Goal: Transaction & Acquisition: Purchase product/service

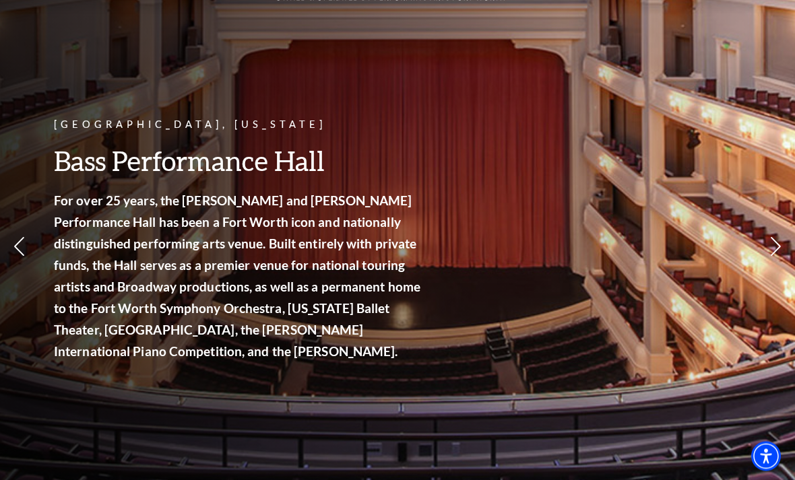
scroll to position [95, 0]
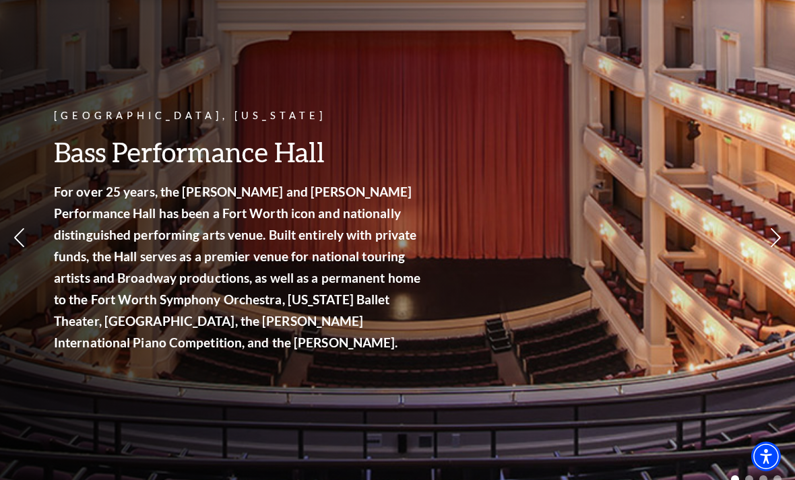
click at [416, 327] on link "View Full Calendar" at bounding box center [397, 343] width 149 height 53
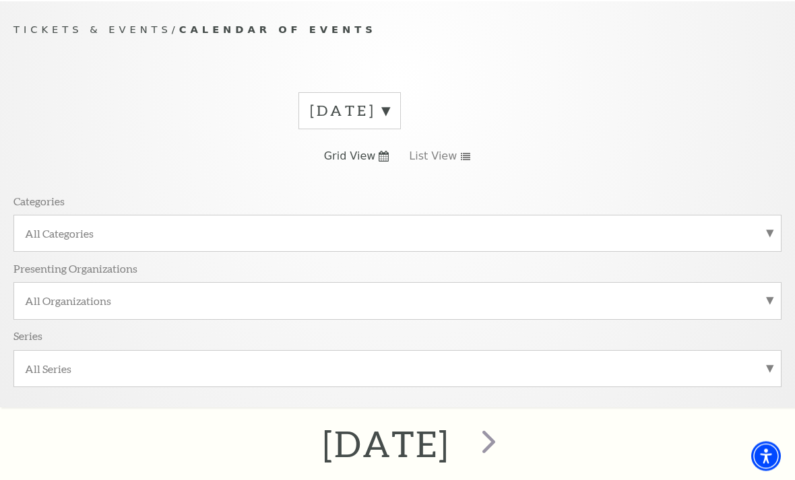
scroll to position [120, 0]
click at [389, 112] on label "September 2025" at bounding box center [350, 110] width 80 height 21
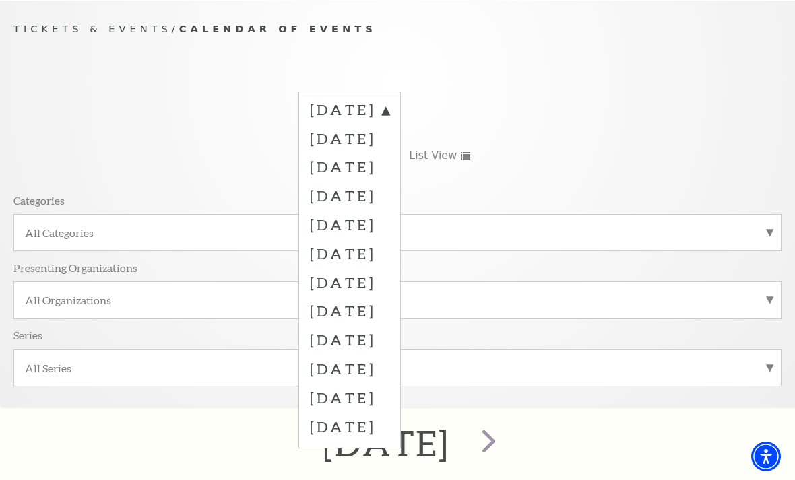
click at [389, 197] on label "December 2025" at bounding box center [350, 195] width 80 height 29
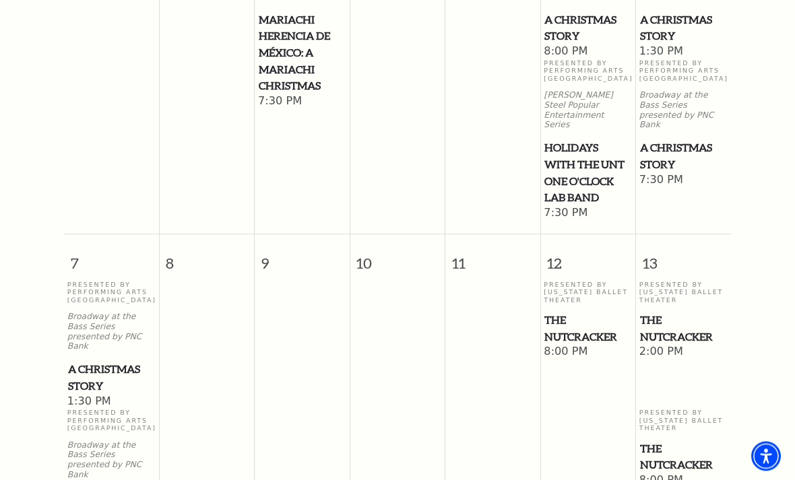
scroll to position [756, 0]
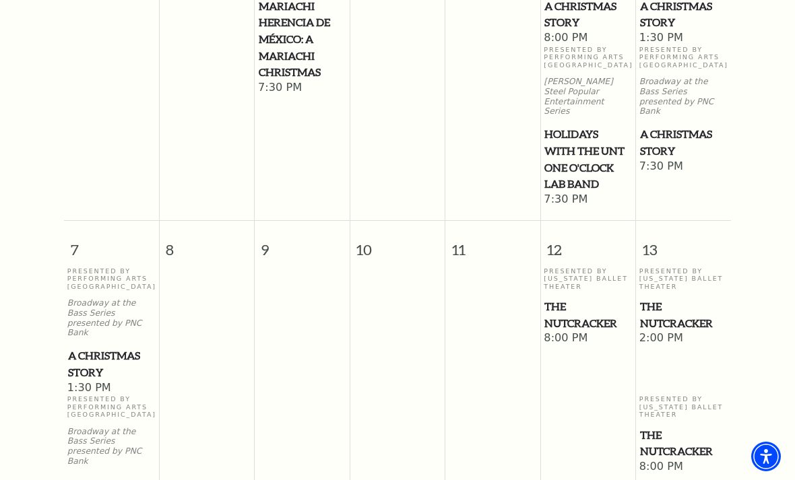
click at [96, 348] on span "A Christmas Story" at bounding box center [111, 364] width 87 height 33
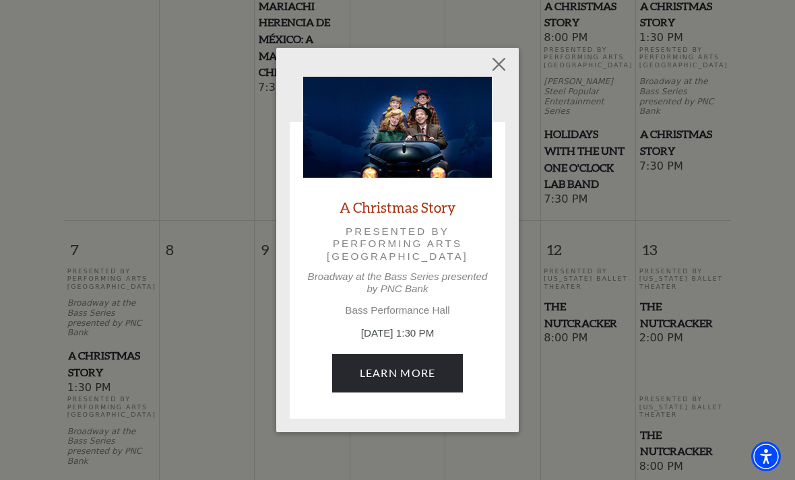
click at [414, 373] on link "Learn More" at bounding box center [397, 373] width 131 height 38
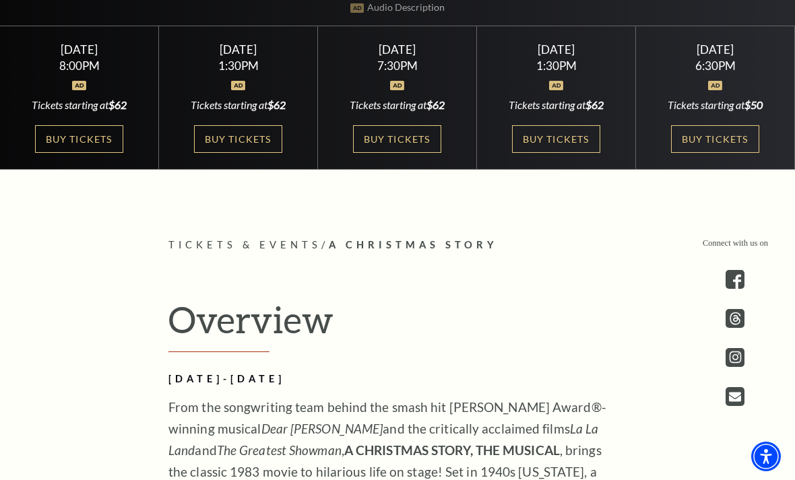
scroll to position [287, 0]
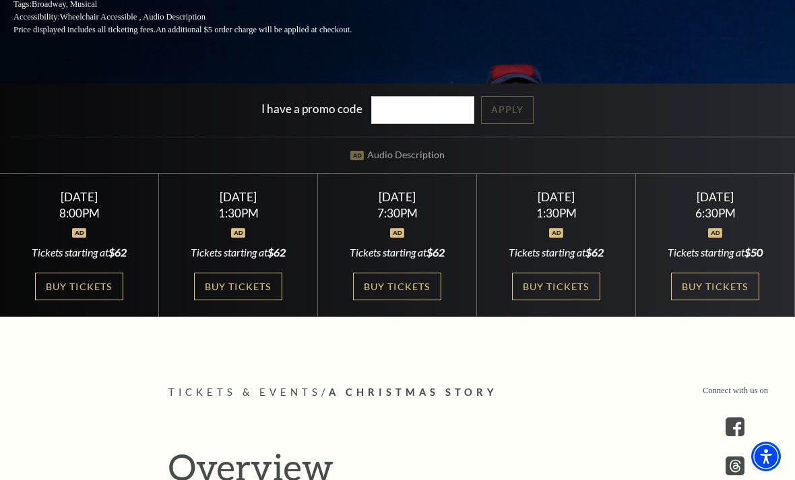
click at [568, 301] on link "Buy Tickets" at bounding box center [556, 287] width 88 height 28
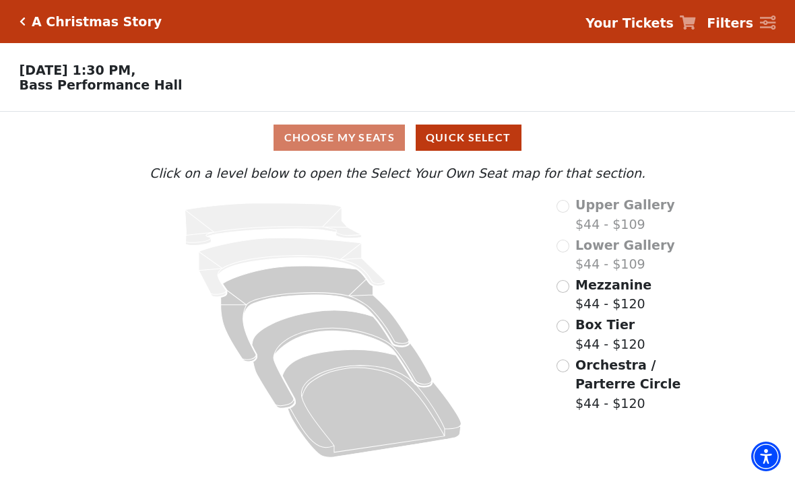
click at [360, 133] on div "Choose My Seats Quick Select" at bounding box center [398, 138] width 596 height 26
click at [369, 150] on div "Choose My Seats Quick Select" at bounding box center [398, 138] width 596 height 26
click at [474, 148] on button "Quick Select" at bounding box center [469, 138] width 106 height 26
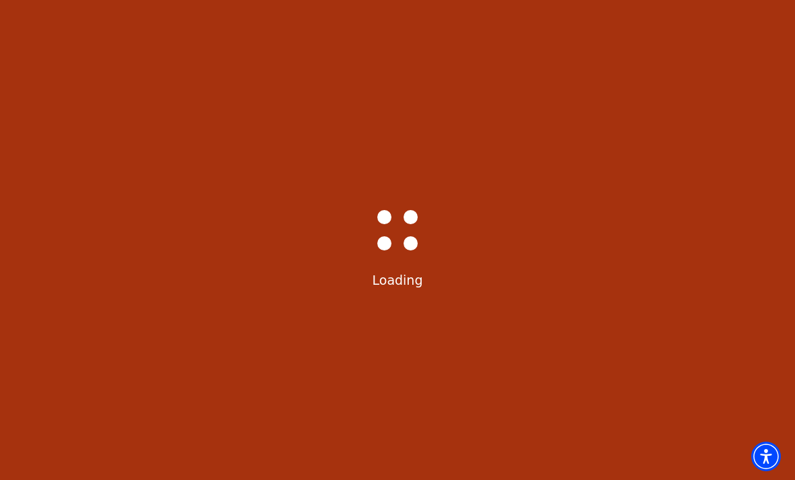
select select "6298"
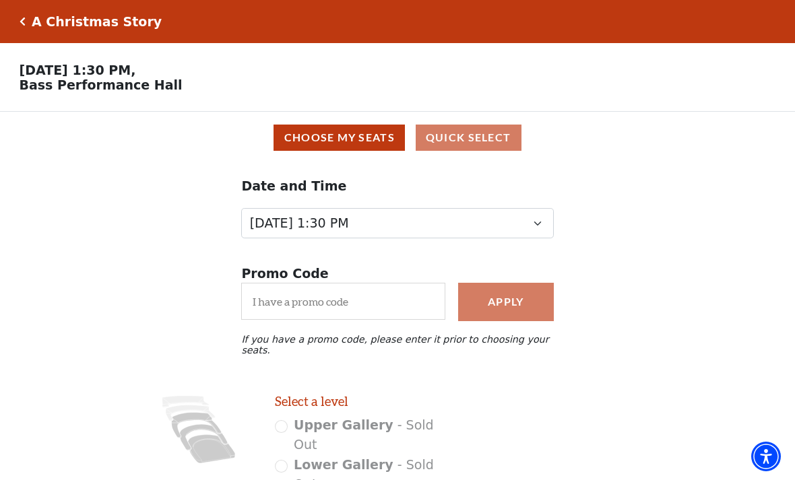
click at [344, 136] on button "Choose My Seats" at bounding box center [339, 138] width 131 height 26
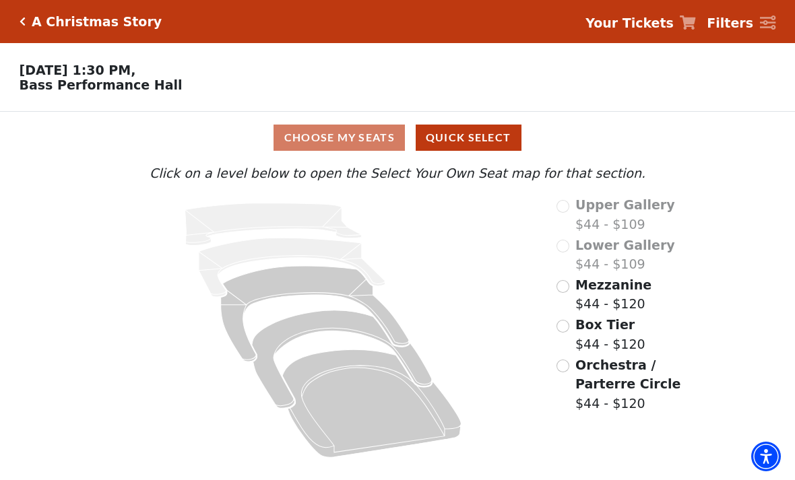
click at [317, 283] on icon at bounding box center [314, 314] width 188 height 96
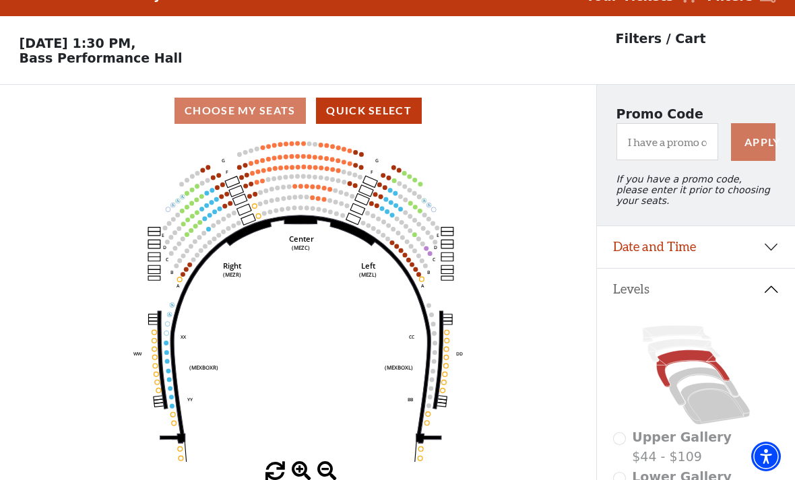
scroll to position [63, 0]
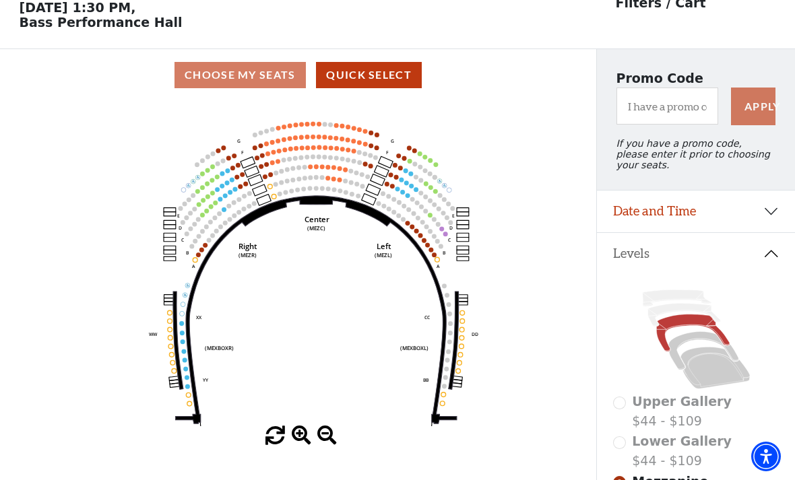
click at [691, 346] on icon at bounding box center [703, 351] width 70 height 38
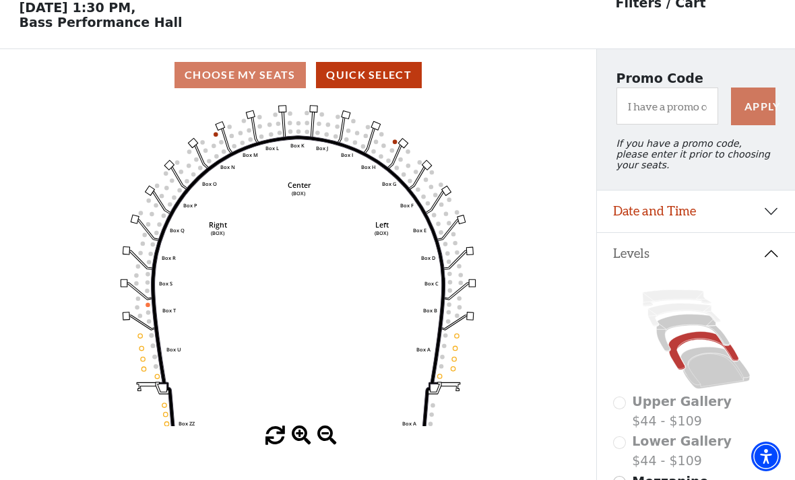
click at [694, 331] on icon at bounding box center [692, 333] width 73 height 37
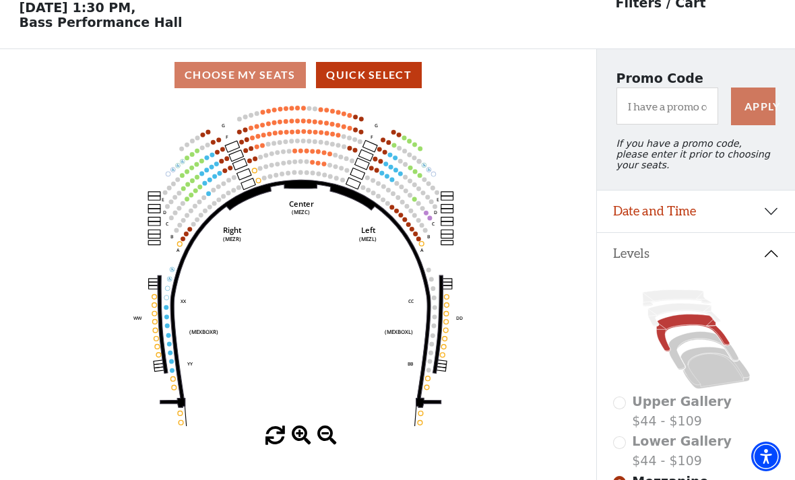
click at [717, 375] on icon at bounding box center [715, 368] width 69 height 42
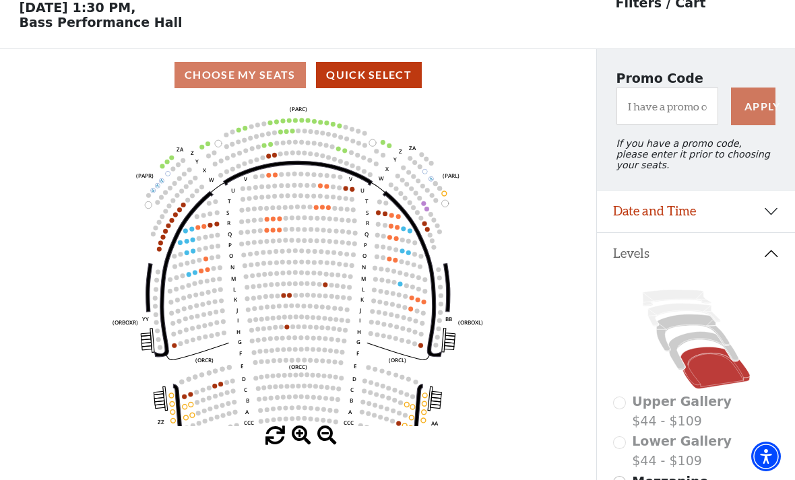
click at [689, 332] on icon at bounding box center [692, 333] width 73 height 37
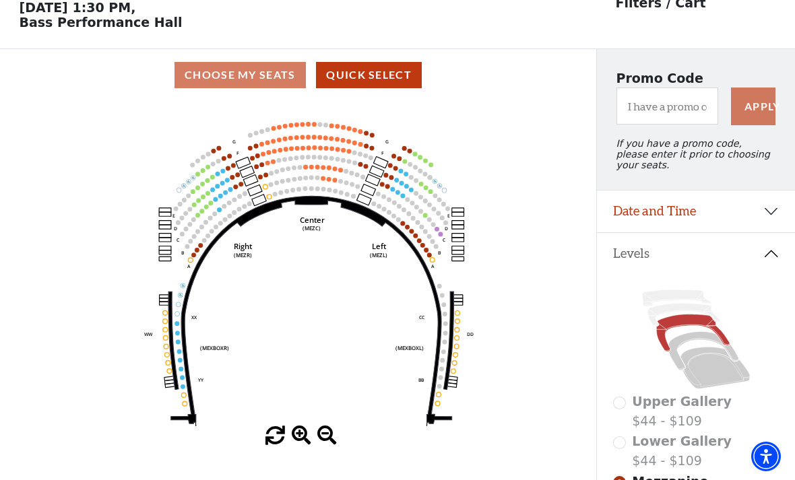
click at [697, 344] on icon at bounding box center [703, 351] width 70 height 38
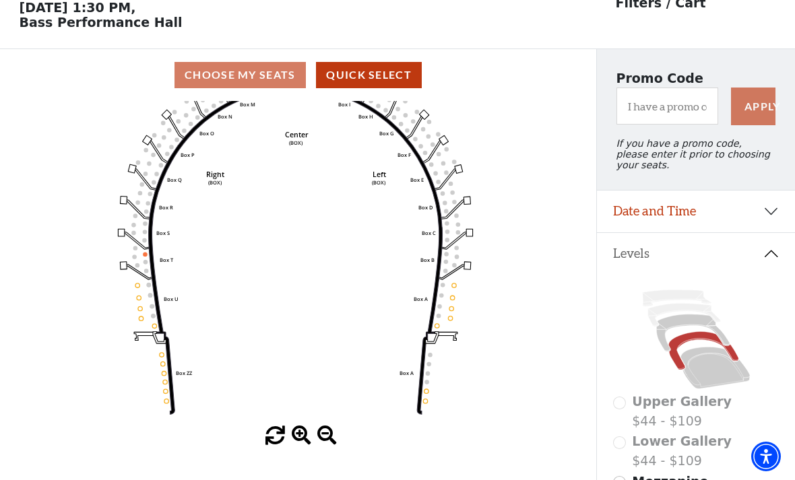
click at [714, 376] on icon at bounding box center [715, 368] width 69 height 42
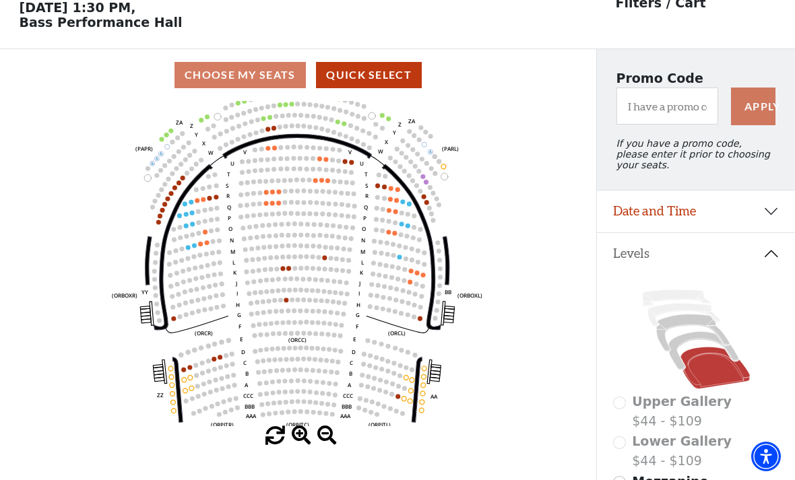
click at [695, 330] on icon at bounding box center [692, 333] width 73 height 37
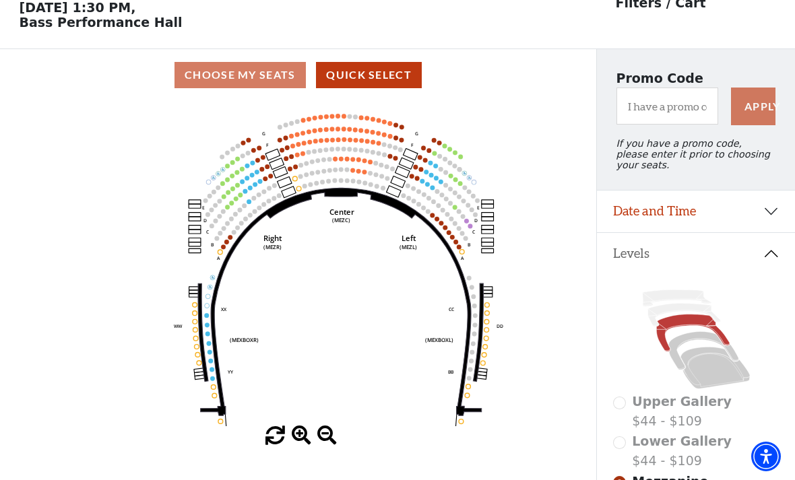
click at [712, 373] on icon at bounding box center [715, 368] width 69 height 42
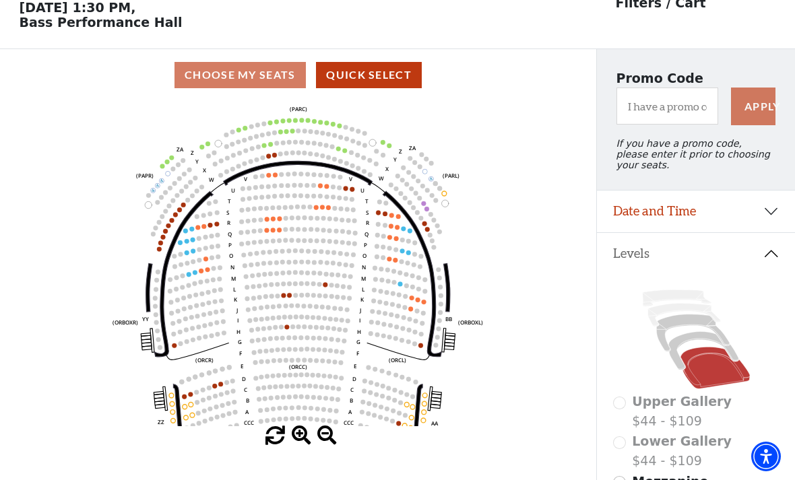
click at [237, 226] on icon "Left (ORPITL) Right (ORPITR) Center (ORPITC) ZZ AA YY BB ZA ZA (ORCL) (ORCR) (O…" at bounding box center [298, 263] width 537 height 325
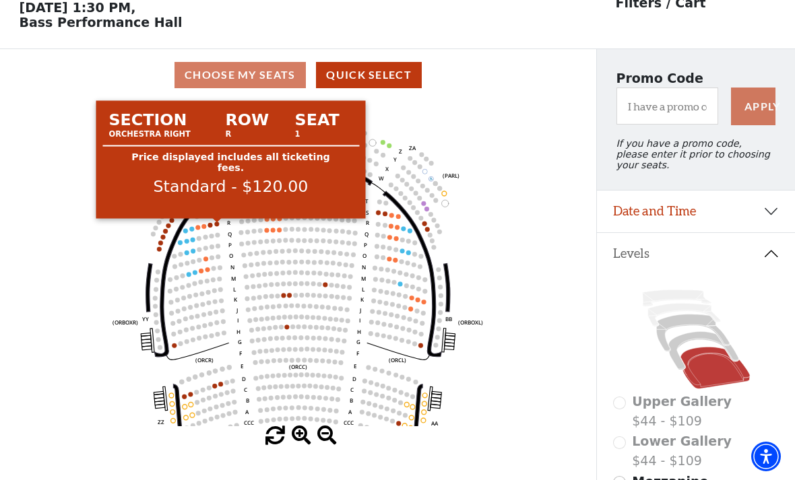
click at [218, 224] on div "Section Row Seat Orchestra Right R 1 Price displayed includes all ticketing fee…" at bounding box center [231, 160] width 270 height 129
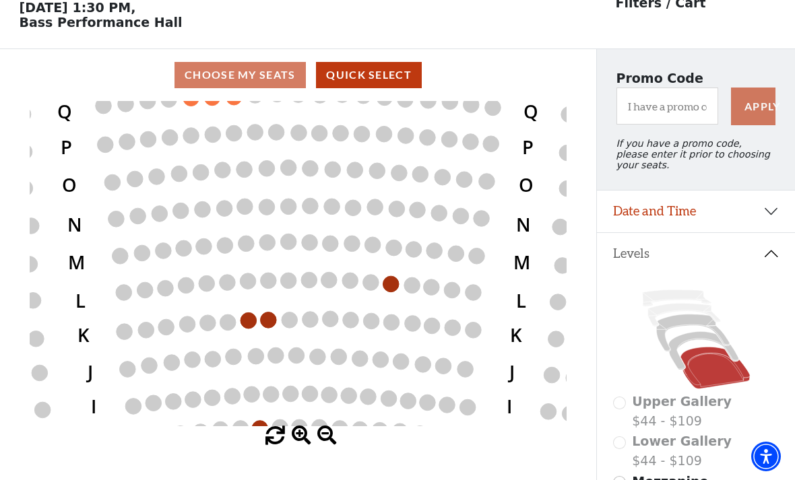
click at [256, 253] on icon "Left (ORPITL) Right (ORPITR) Center (ORPITC) ZZ AA YY BB ZA ZA (ORCL) (ORCR) (O…" at bounding box center [298, 263] width 537 height 325
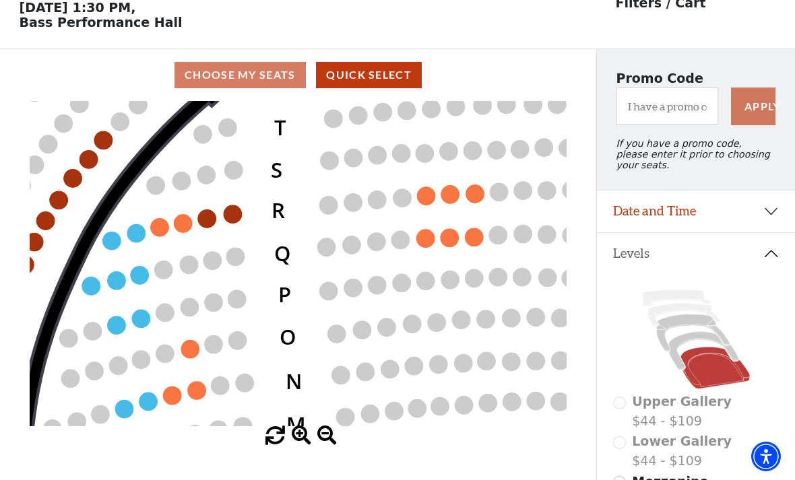
click at [236, 217] on circle at bounding box center [233, 215] width 18 height 18
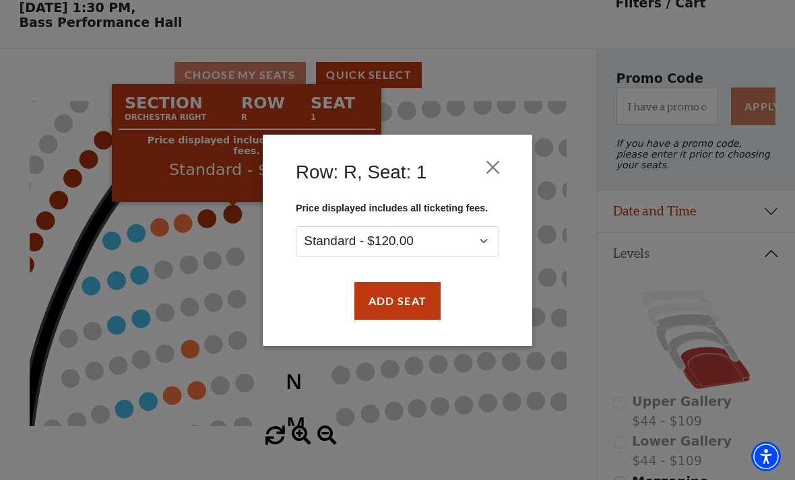
click at [408, 296] on button "Add Seat" at bounding box center [397, 301] width 86 height 38
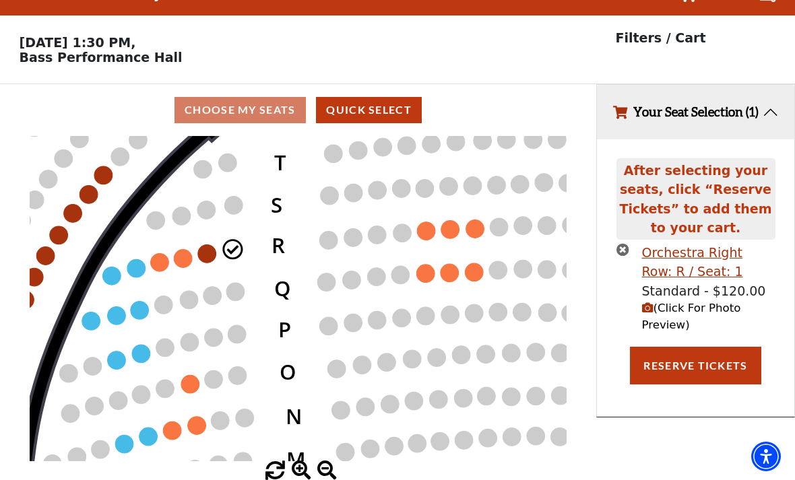
click at [209, 245] on circle at bounding box center [207, 254] width 18 height 18
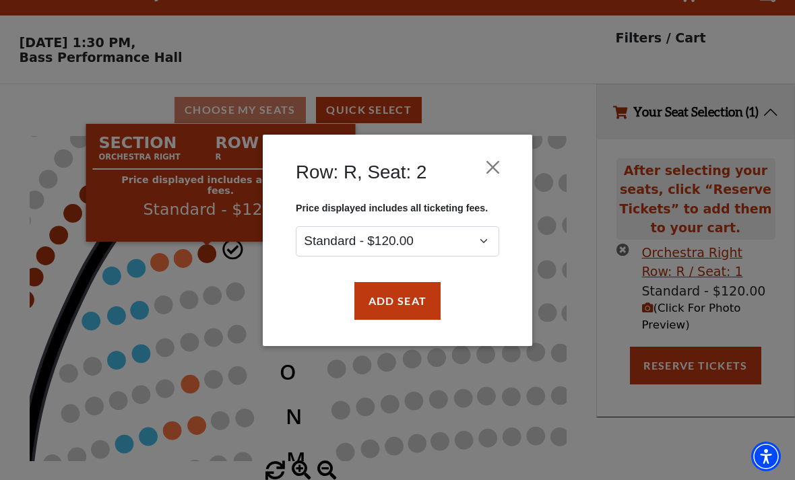
click at [407, 299] on button "Add Seat" at bounding box center [397, 301] width 86 height 38
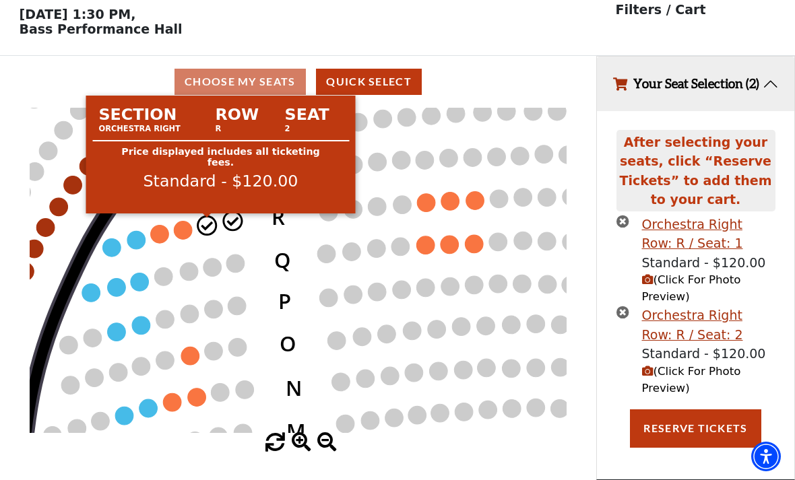
scroll to position [34, 0]
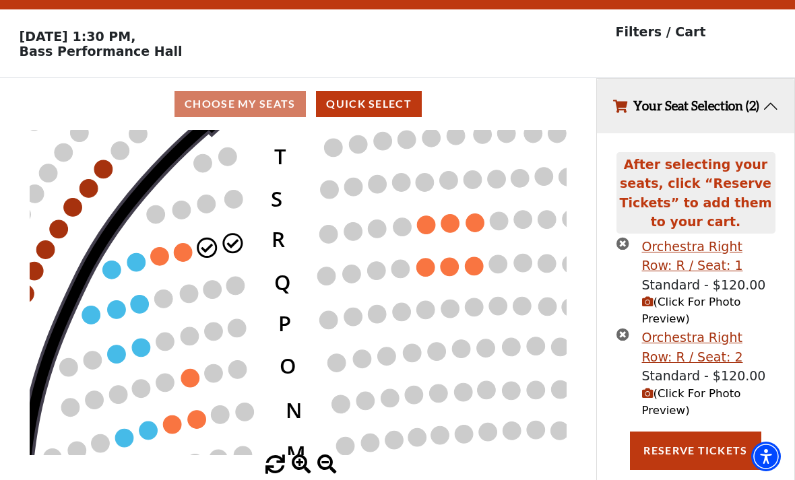
click at [692, 456] on button "Reserve Tickets" at bounding box center [695, 451] width 131 height 38
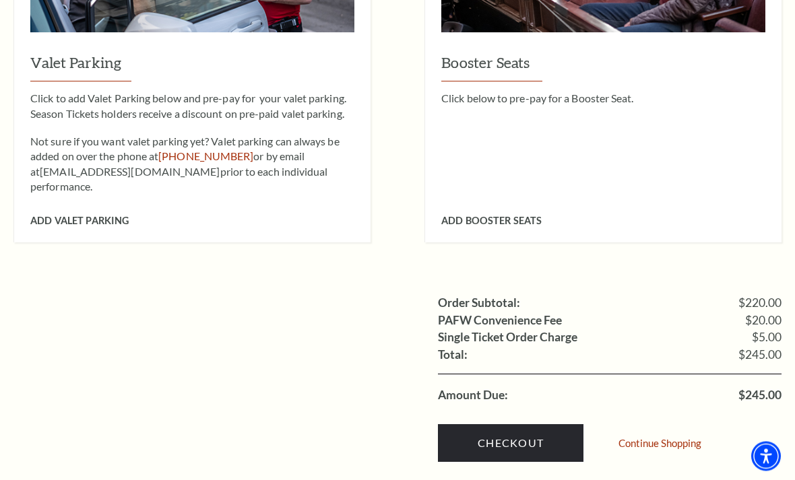
scroll to position [1127, 0]
click at [528, 425] on link "Checkout" at bounding box center [511, 444] width 146 height 38
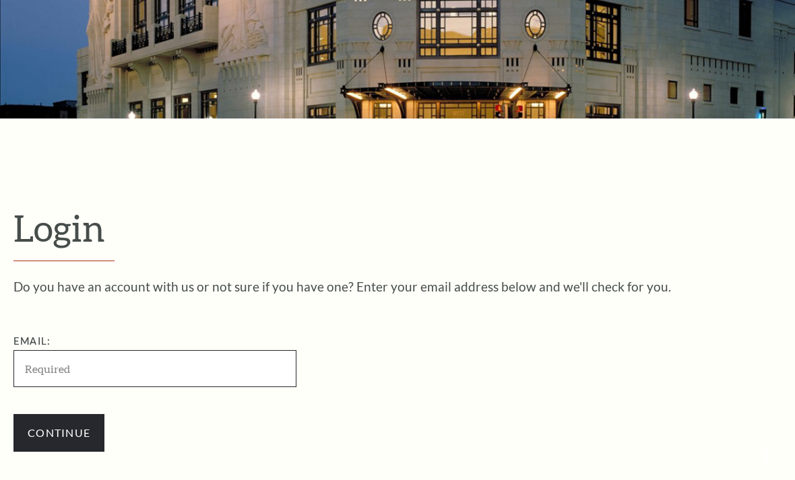
scroll to position [348, 0]
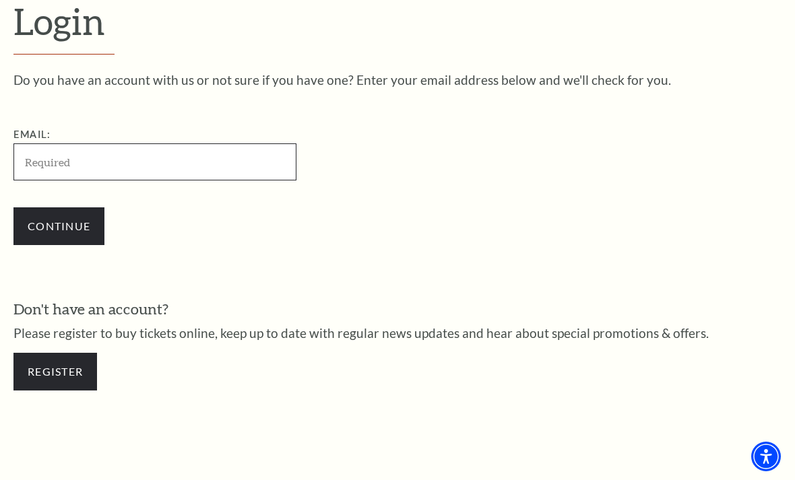
click at [94, 163] on input "Email:" at bounding box center [154, 162] width 283 height 37
type input "[EMAIL_ADDRESS][DOMAIN_NAME]"
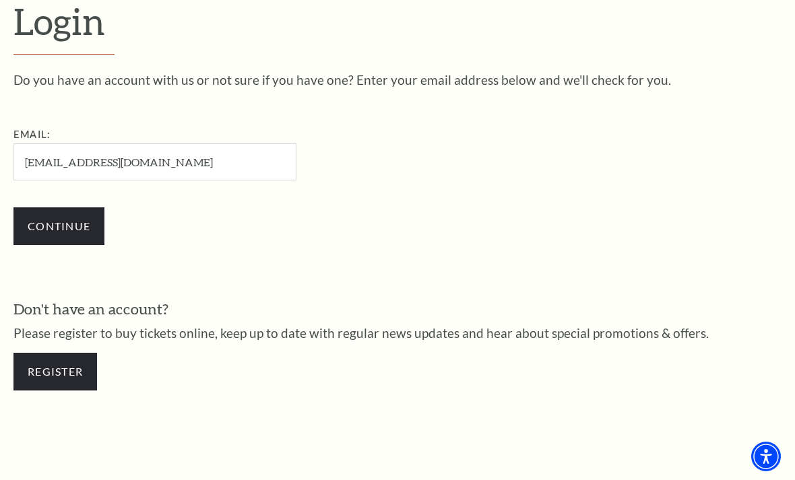
click at [63, 230] on input "Continue" at bounding box center [58, 227] width 91 height 38
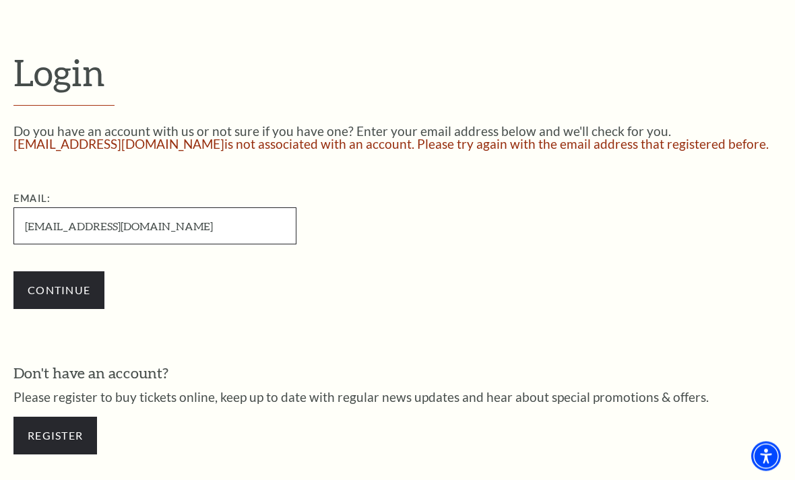
scroll to position [294, 0]
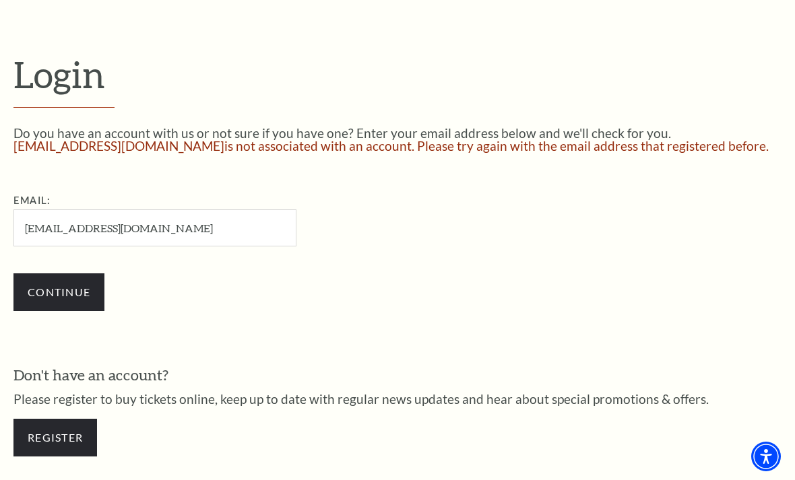
click at [57, 445] on link "Register" at bounding box center [55, 438] width 84 height 38
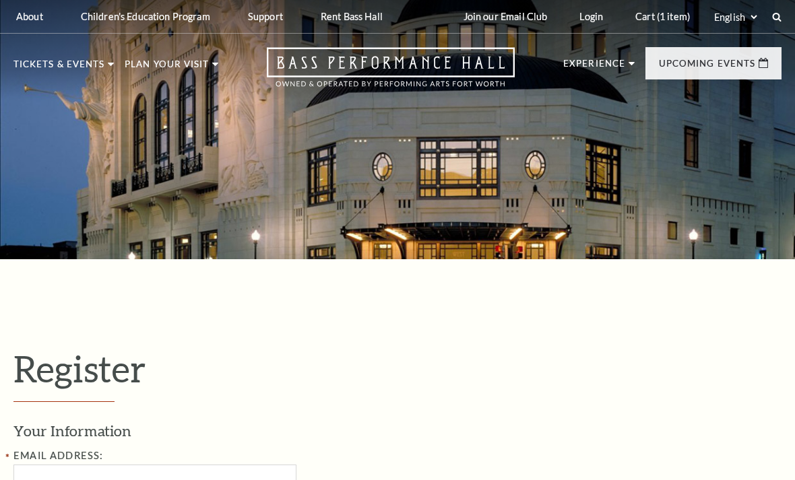
select select "1"
select select "TX"
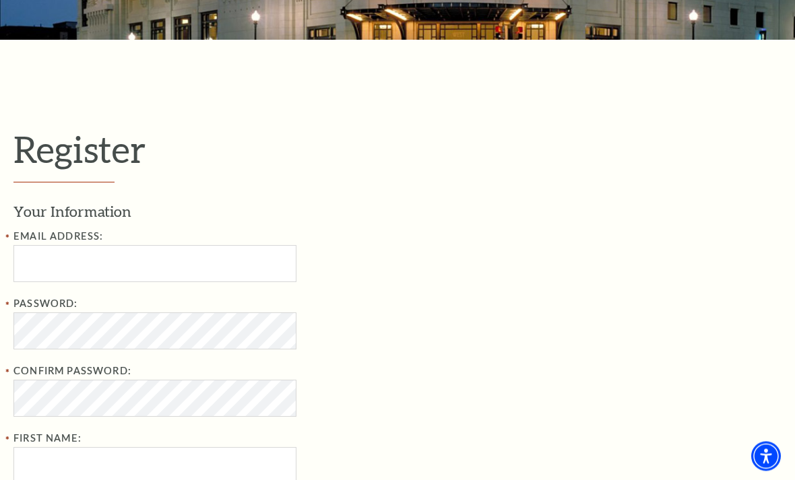
scroll to position [227, 0]
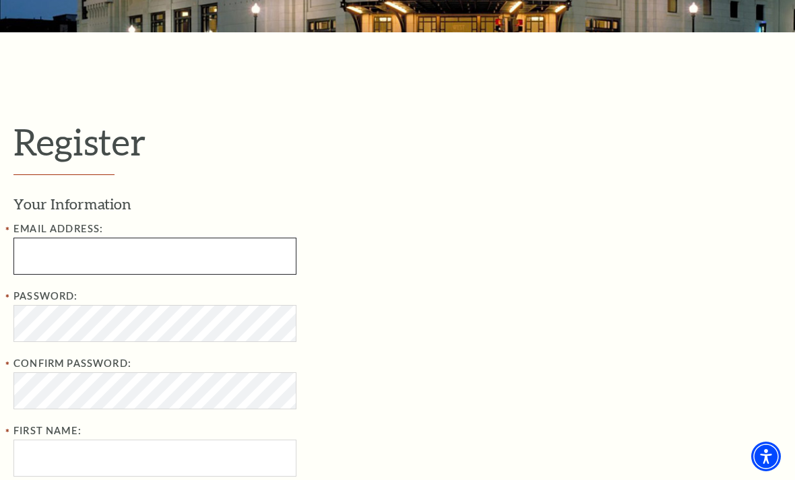
click at [55, 261] on input "Email Address:" at bounding box center [154, 256] width 283 height 37
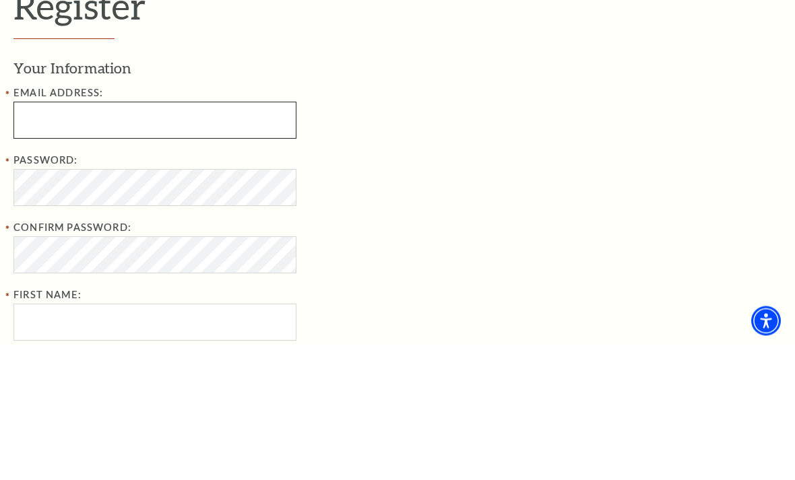
type input "gudygueze@gmail.com"
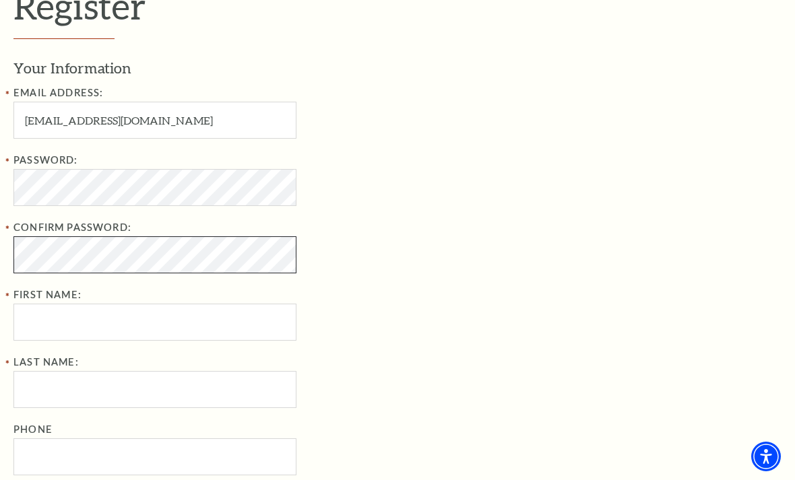
scroll to position [363, 0]
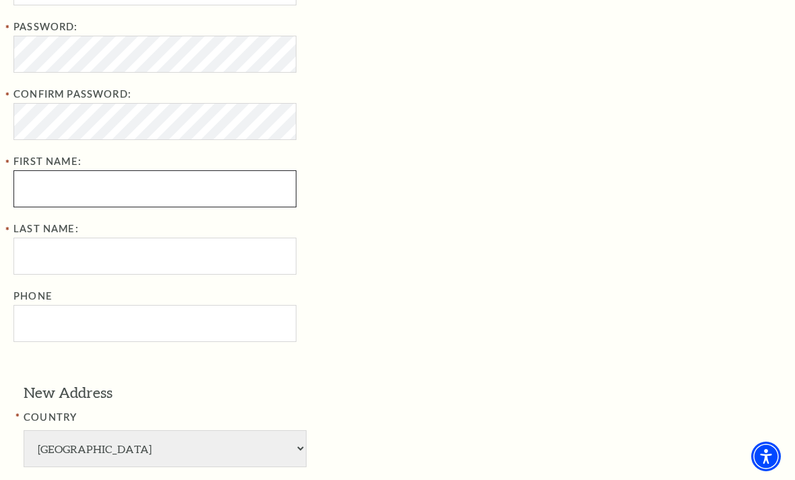
click at [67, 184] on input "First Name:" at bounding box center [154, 188] width 283 height 37
type input "Peter"
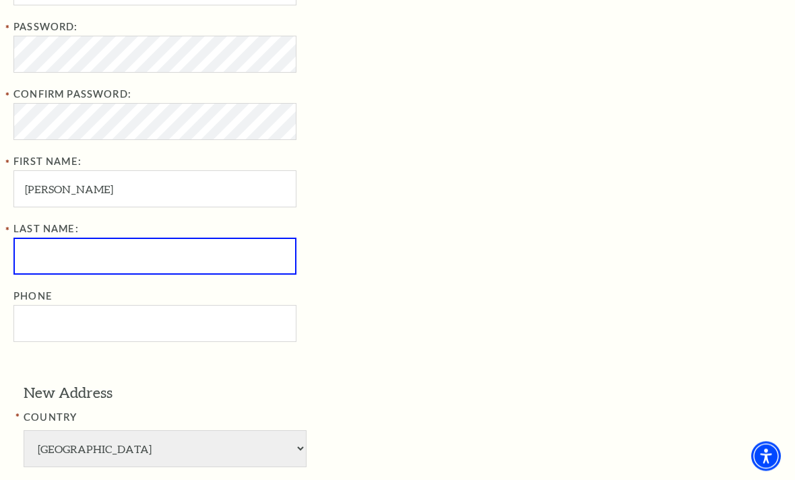
click at [73, 252] on input "Last Name:" at bounding box center [154, 257] width 283 height 37
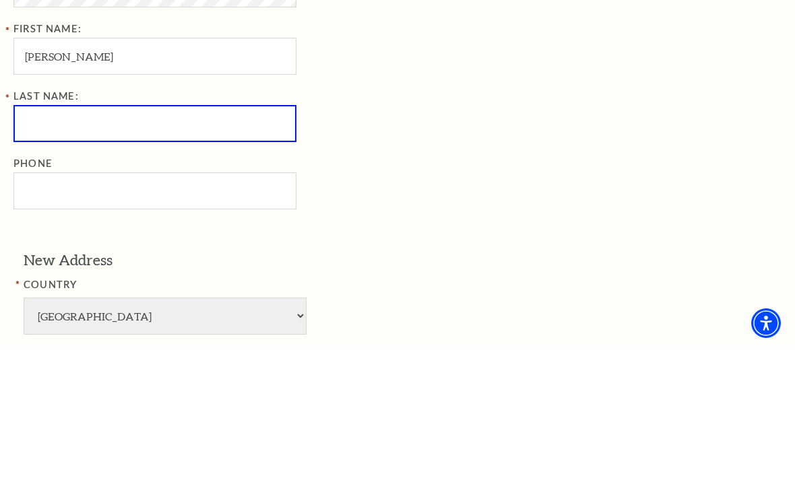
type input "Riebschlager"
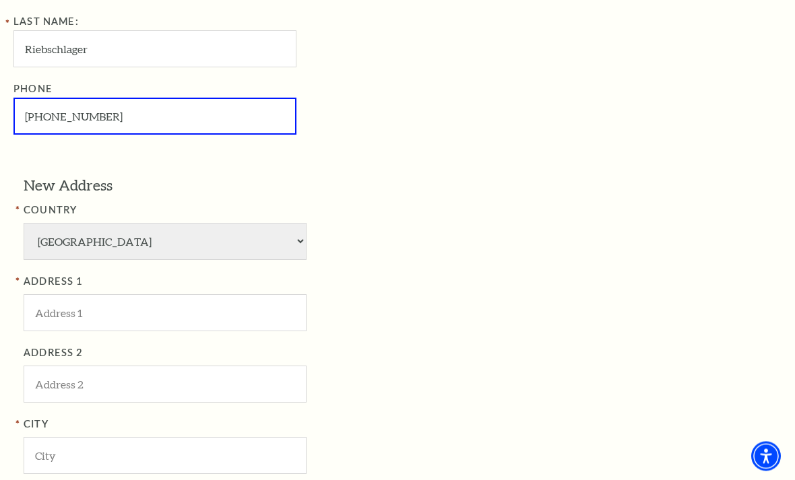
scroll to position [704, 0]
type input "214-293-2895"
click at [80, 294] on input "ADDRESS 1" at bounding box center [165, 312] width 283 height 37
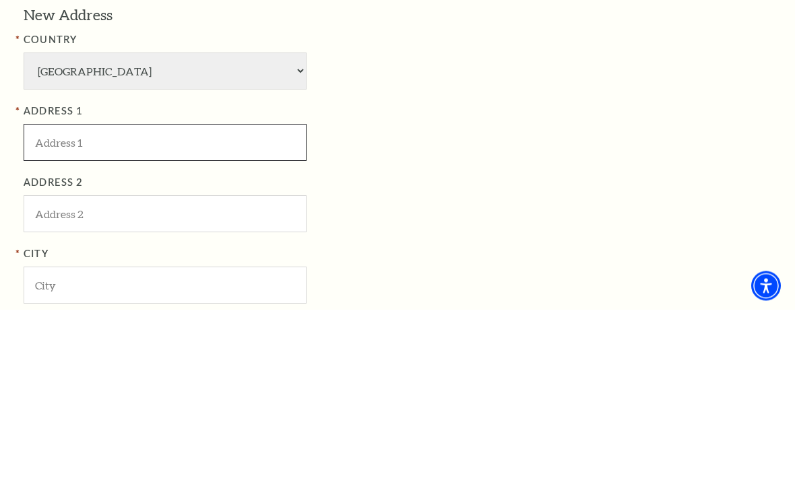
type input "11031"
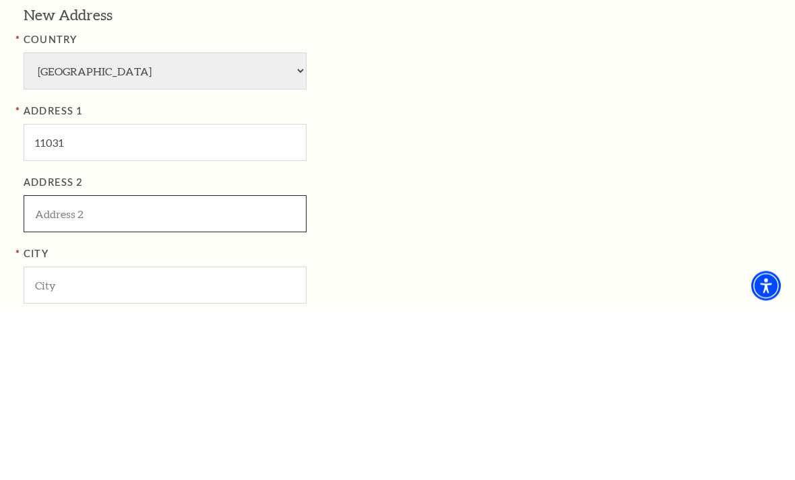
type input "Milhof Dr"
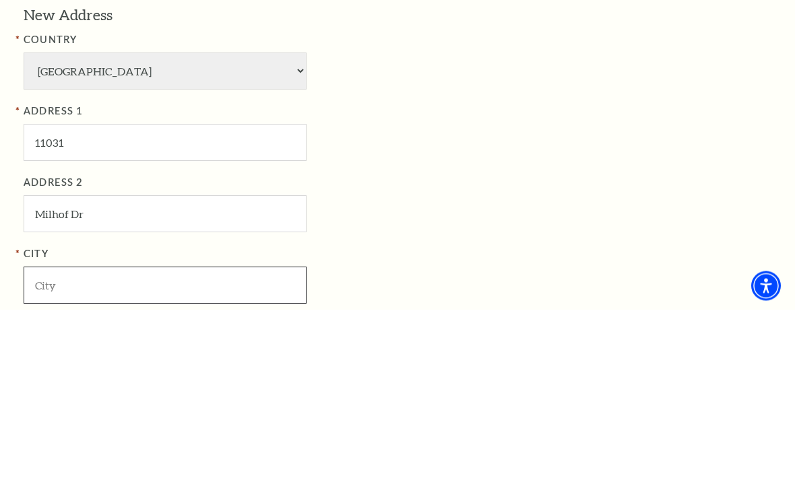
type input "Dallas"
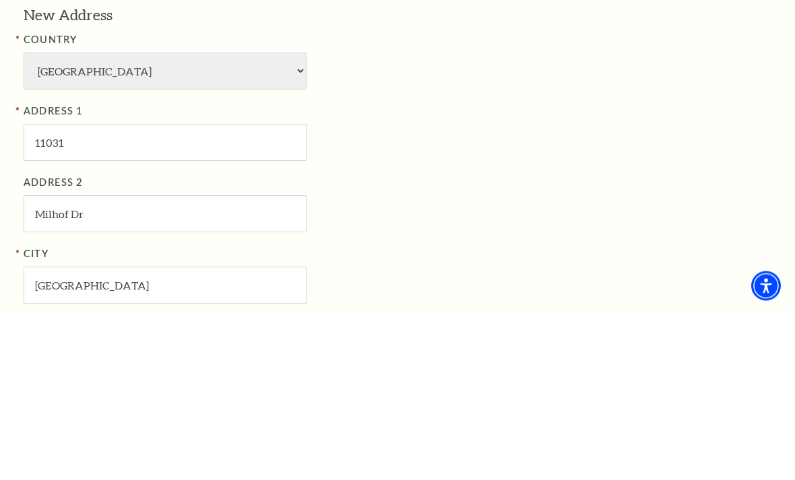
type input "75228"
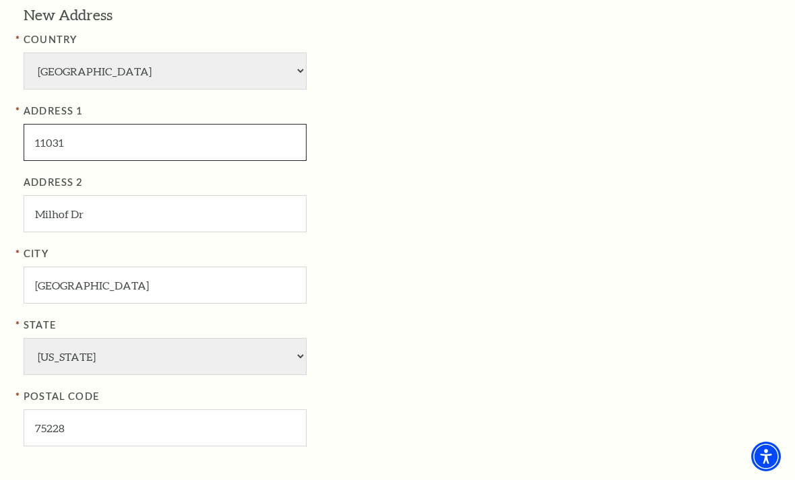
click at [97, 124] on input "11031" at bounding box center [165, 142] width 283 height 37
type input "11031 Milhof dr"
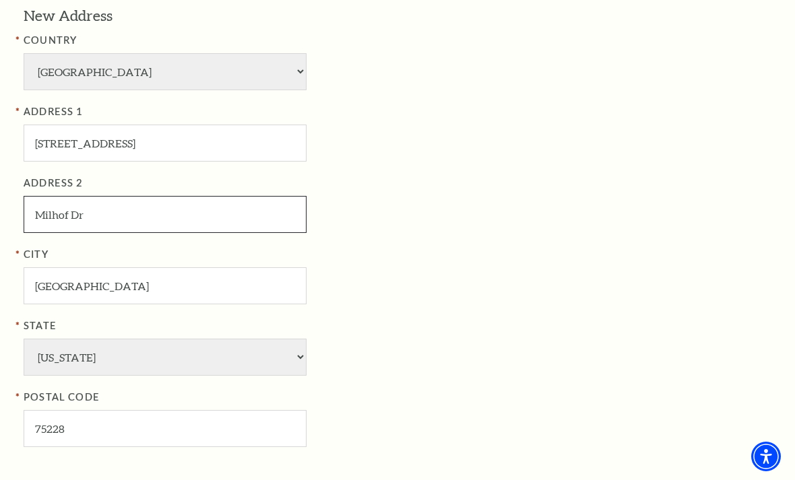
click at [144, 196] on input "Milhof Dr" at bounding box center [165, 214] width 283 height 37
type input "M"
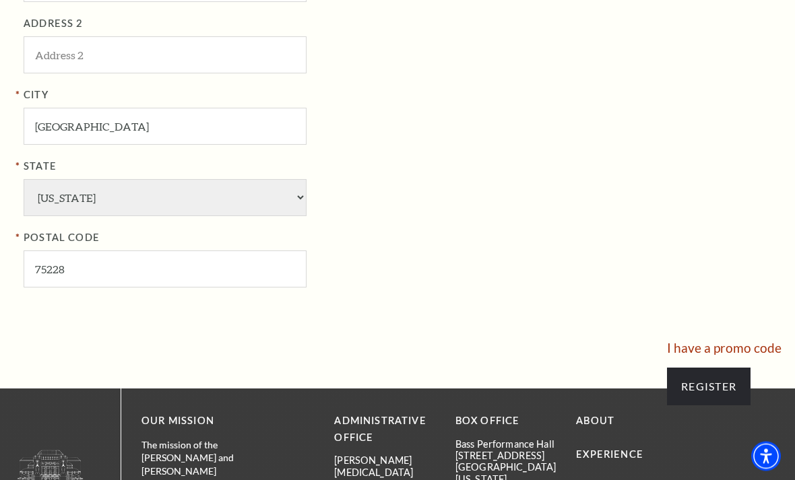
scroll to position [1034, 0]
click at [708, 368] on input "Register" at bounding box center [709, 387] width 84 height 38
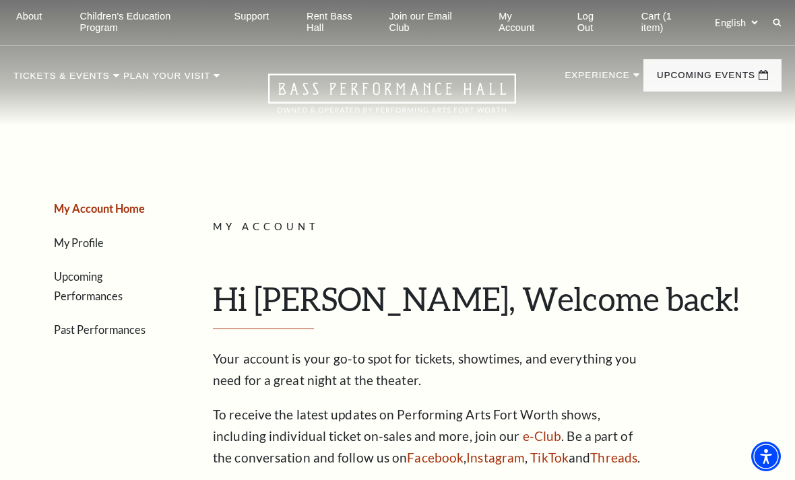
click at [655, 26] on link "Cart (1 item)" at bounding box center [666, 22] width 71 height 45
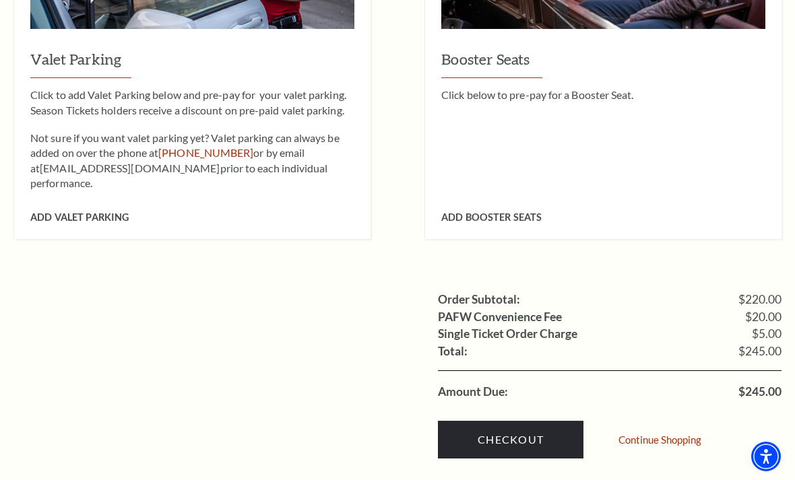
scroll to position [1138, 0]
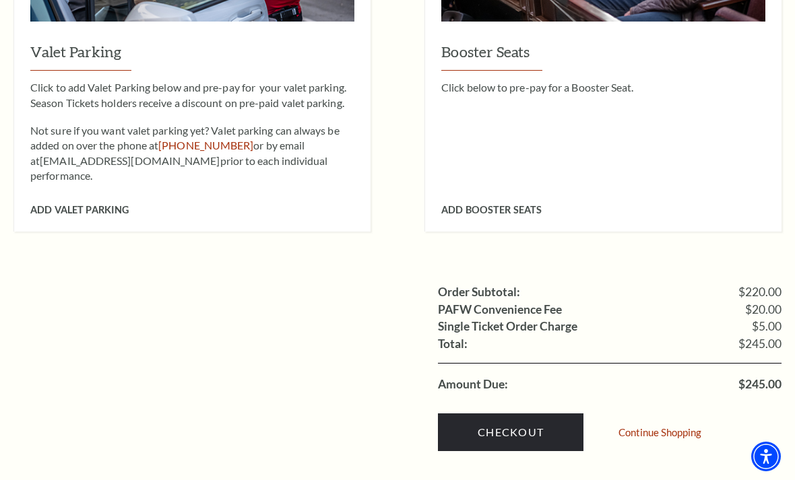
click at [516, 414] on link "Checkout" at bounding box center [511, 433] width 146 height 38
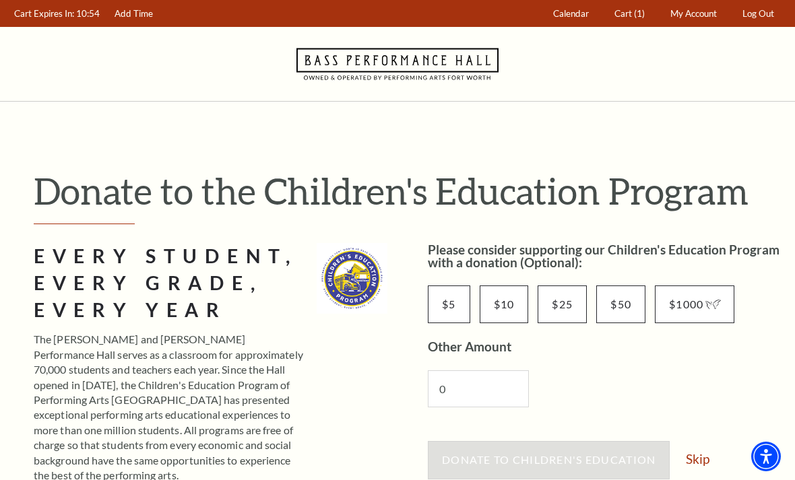
click at [505, 305] on input "$10" at bounding box center [504, 305] width 49 height 38
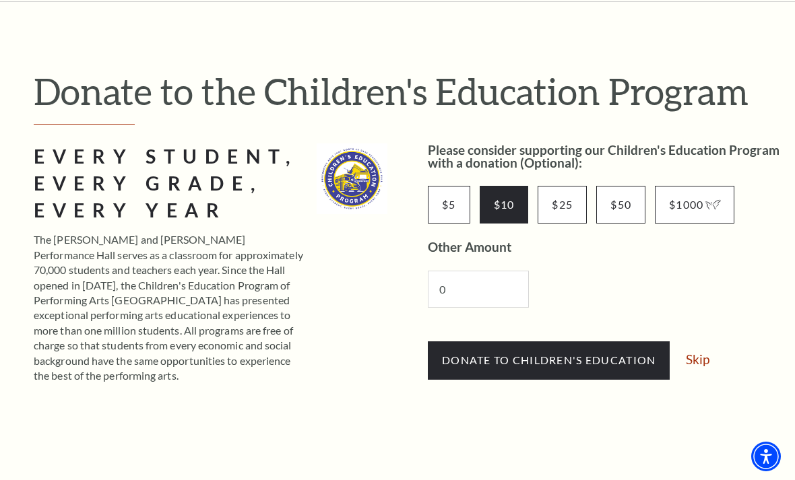
scroll to position [121, 0]
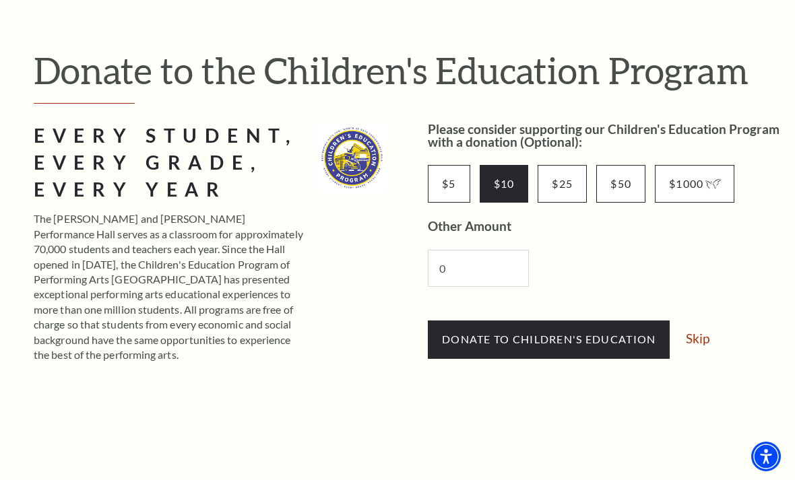
click at [567, 346] on span "Donate to Children's Education" at bounding box center [549, 339] width 214 height 13
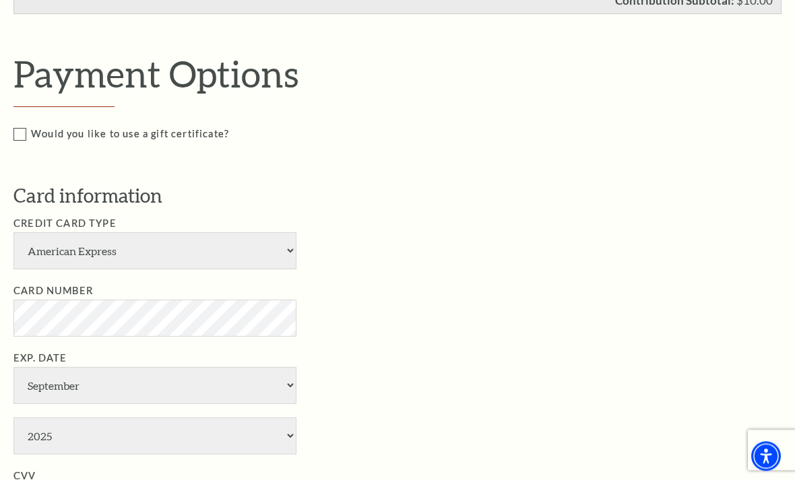
scroll to position [753, 0]
click at [288, 241] on select "American Express Visa Master Card Discover" at bounding box center [154, 250] width 283 height 37
select select "25"
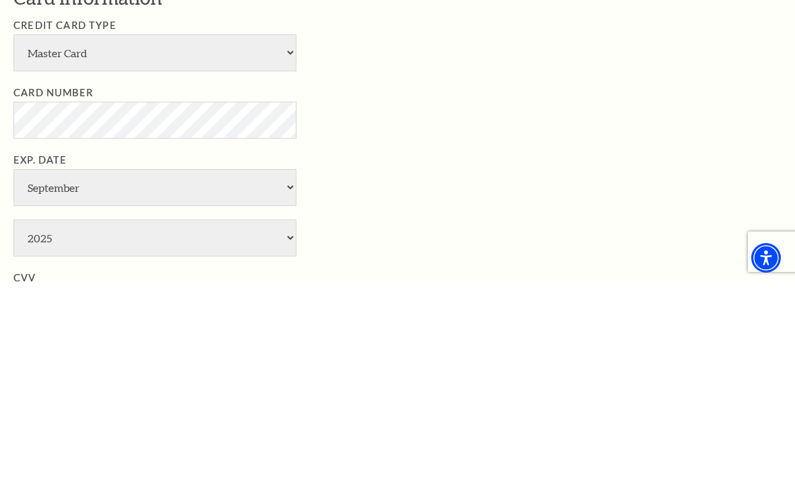
scroll to position [952, 0]
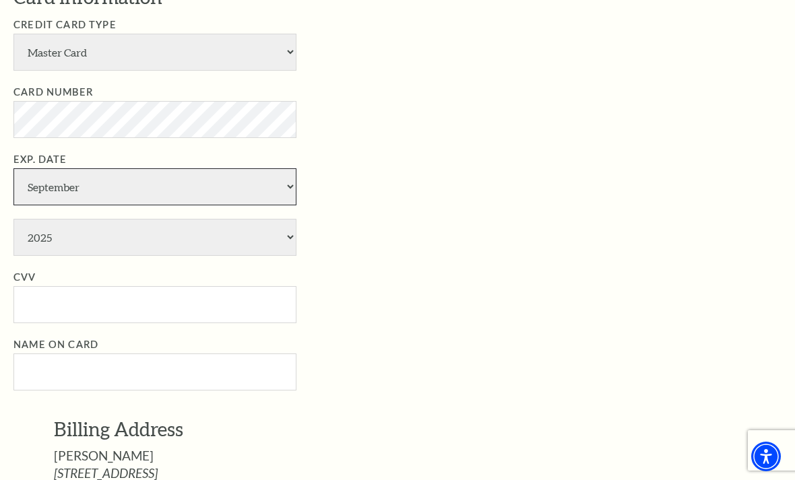
click at [287, 168] on select "January February March April May June July August September October November De…" at bounding box center [154, 186] width 283 height 37
select select "7"
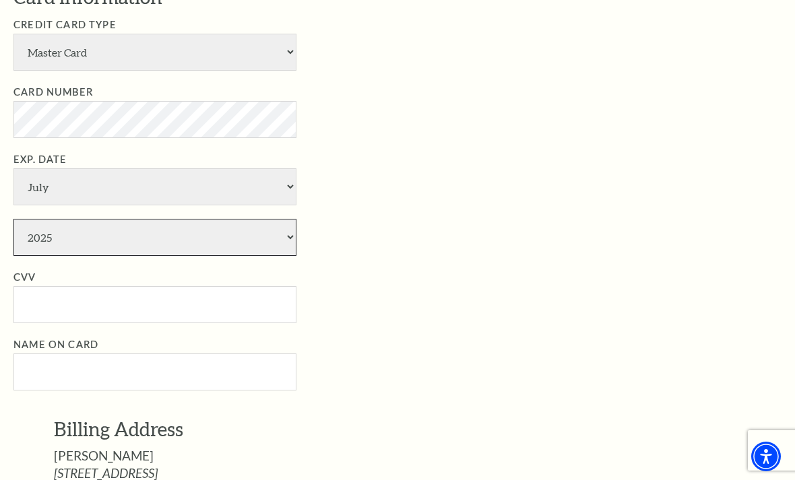
click at [294, 219] on select "2025 2026 2027 2028 2029 2030 2031 2032 2033 2034" at bounding box center [154, 237] width 283 height 37
select select "2028"
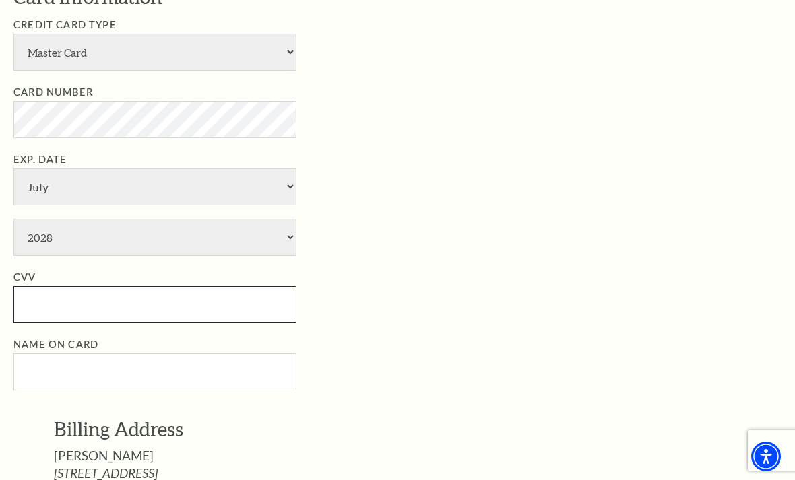
click at [104, 286] on input "CVV" at bounding box center [154, 304] width 283 height 37
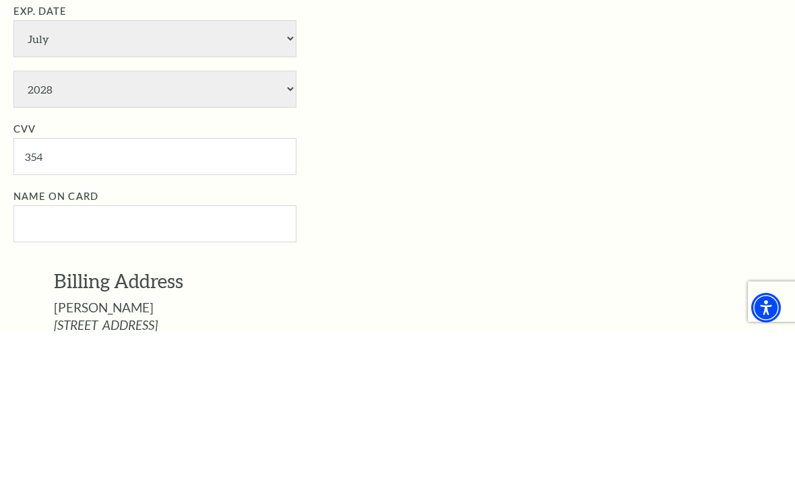
scroll to position [1100, 0]
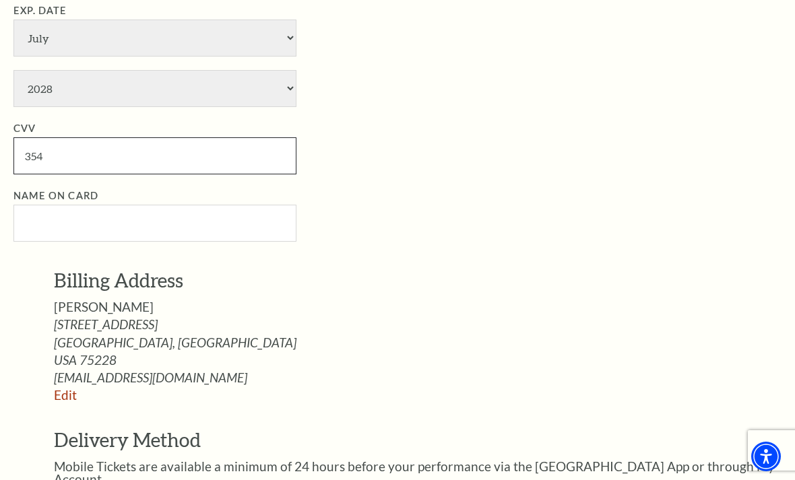
type input "354"
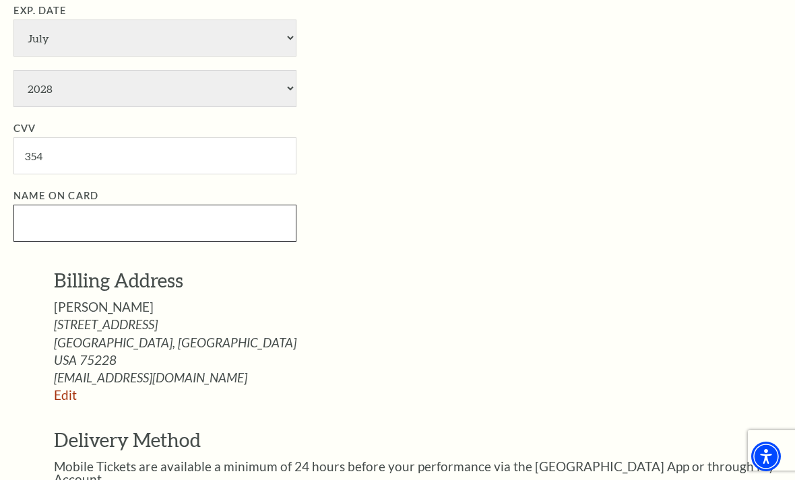
click at [86, 205] on input "Name on Card" at bounding box center [154, 223] width 283 height 37
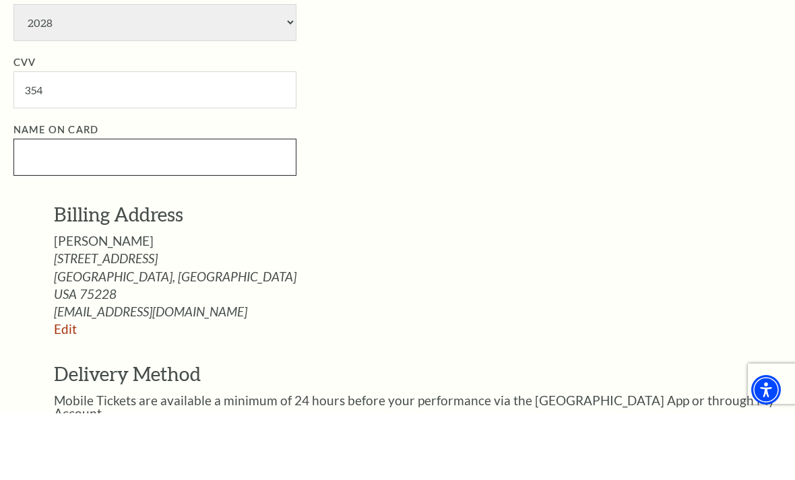
type input "[PERSON_NAME]"
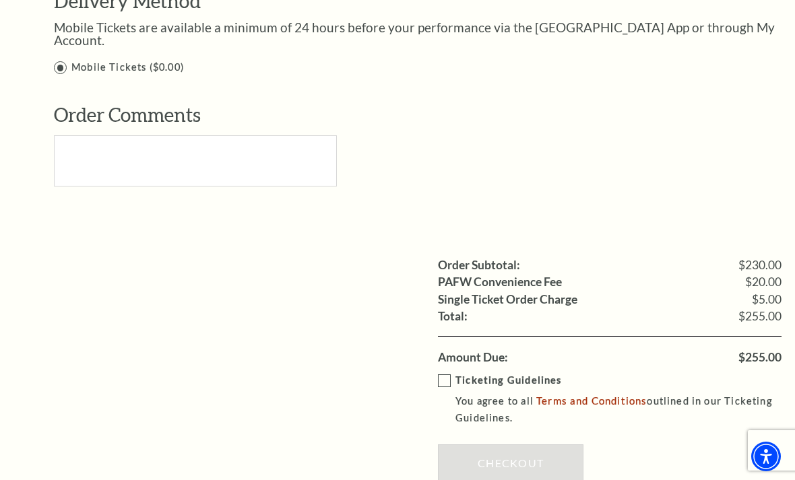
scroll to position [1542, 0]
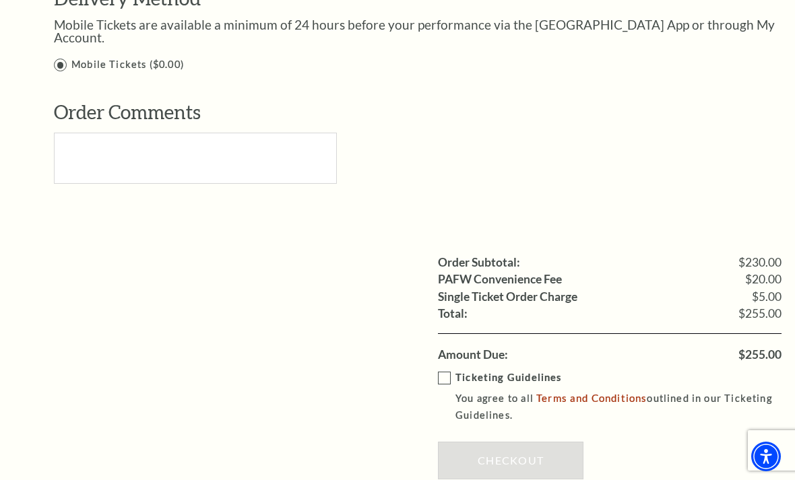
click at [449, 370] on label "Ticketing Guidelines You agree to all Terms and Conditions outlined in our Tick…" at bounding box center [619, 397] width 363 height 54
click at [0, 0] on input "Ticketing Guidelines You agree to all Terms and Conditions outlined in our Tick…" at bounding box center [0, 0] width 0 height 0
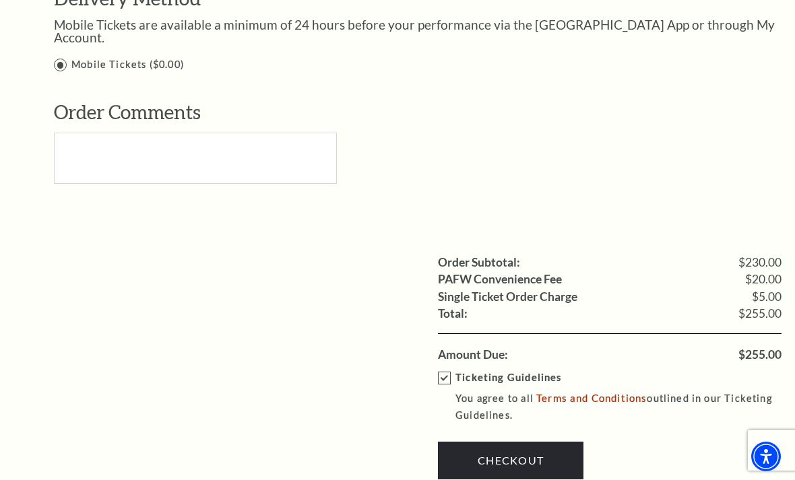
click at [527, 442] on link "Checkout" at bounding box center [511, 461] width 146 height 38
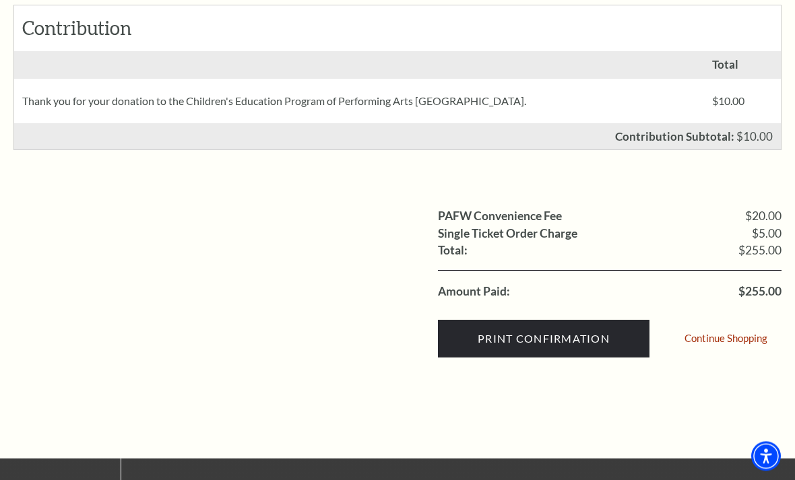
scroll to position [549, 0]
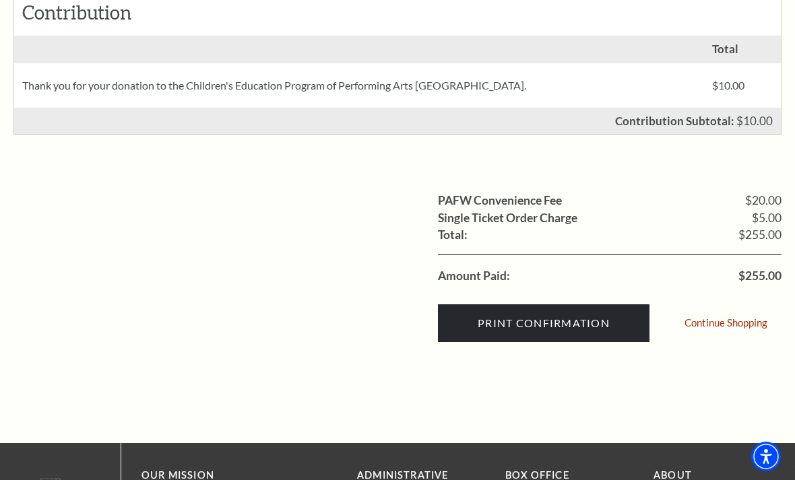
click at [567, 325] on input "Print Confirmation" at bounding box center [544, 324] width 212 height 38
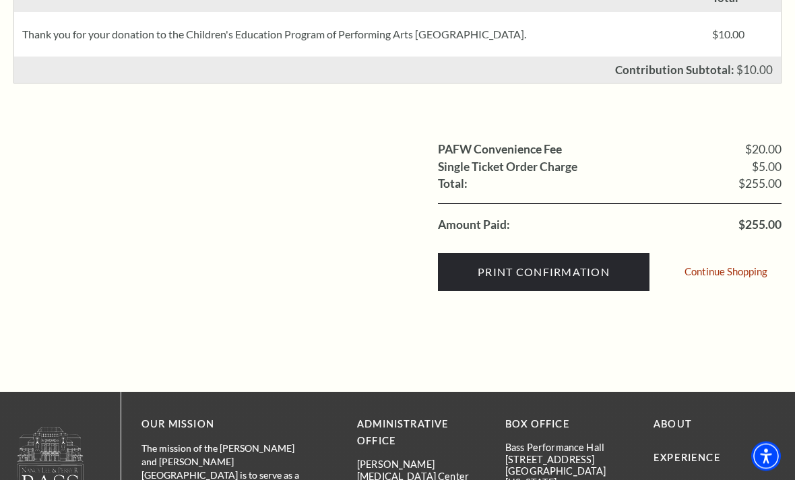
scroll to position [600, 0]
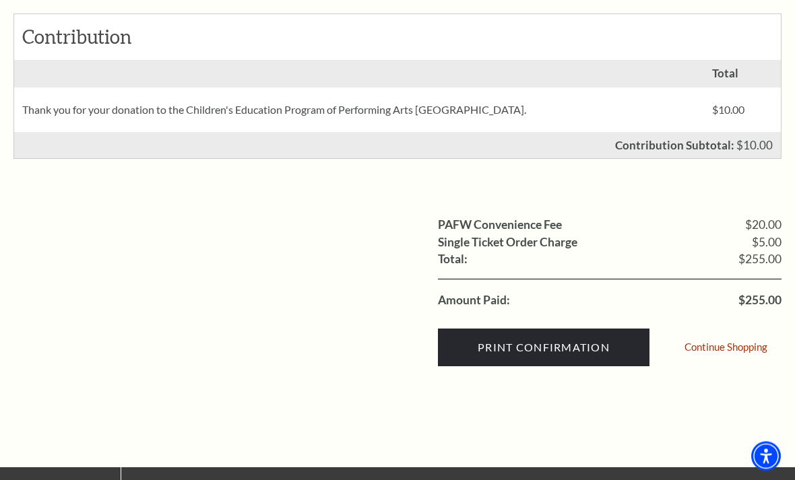
click at [569, 334] on input "Print Confirmation" at bounding box center [544, 349] width 212 height 38
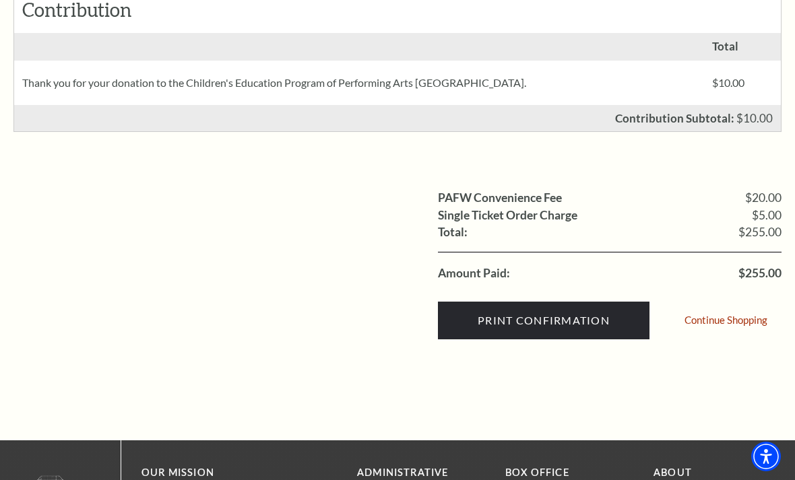
scroll to position [575, 0]
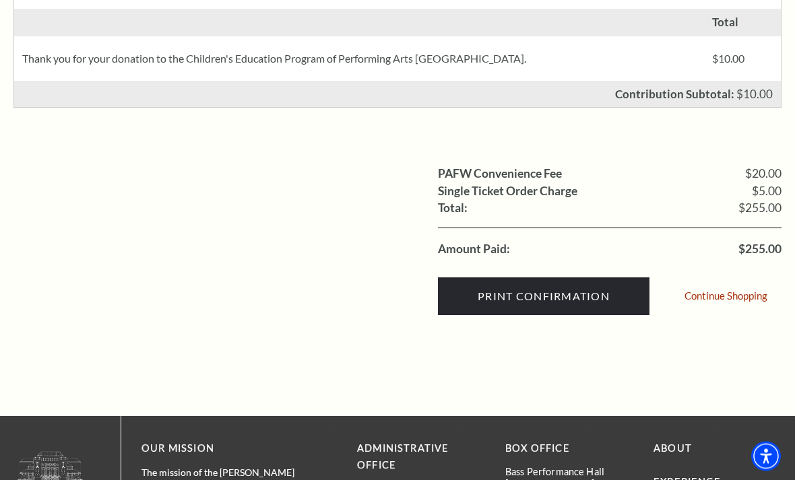
click at [735, 294] on link "Continue Shopping" at bounding box center [726, 297] width 83 height 10
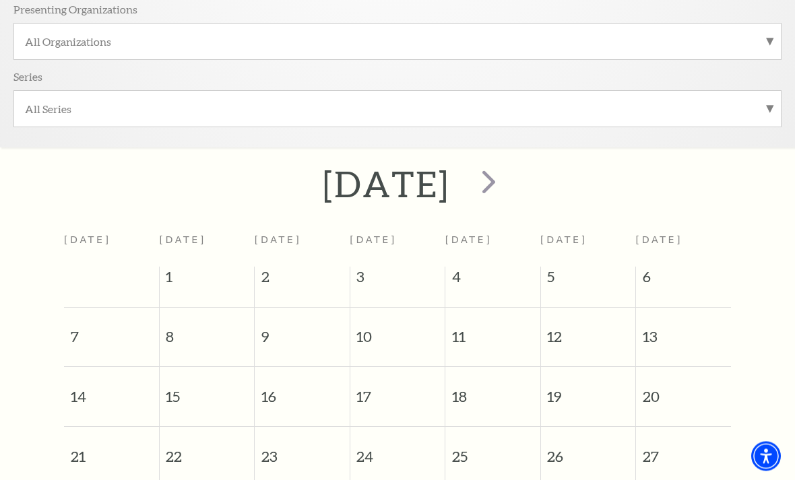
scroll to position [392, 0]
